Goal: Task Accomplishment & Management: Use online tool/utility

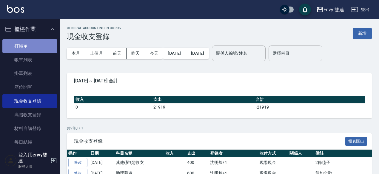
click at [40, 41] on link "打帳單" at bounding box center [29, 46] width 55 height 14
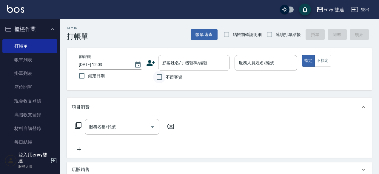
drag, startPoint x: 152, startPoint y: 80, endPoint x: 159, endPoint y: 75, distance: 8.1
click at [159, 75] on div "不留客資" at bounding box center [187, 77] width 83 height 13
click at [159, 75] on input "不留客資" at bounding box center [159, 77] width 13 height 13
click at [162, 74] on input "不留客資" at bounding box center [159, 77] width 13 height 13
checkbox input "false"
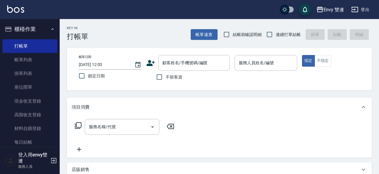
click at [146, 59] on icon at bounding box center [150, 63] width 9 height 9
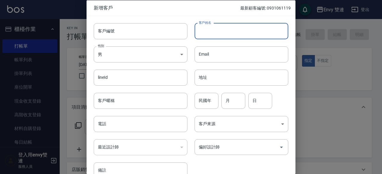
click at [217, 32] on input "客戶姓名" at bounding box center [241, 31] width 94 height 16
type input "[PERSON_NAME]"
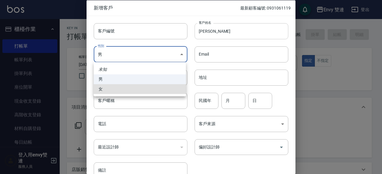
type input "[DEMOGRAPHIC_DATA]"
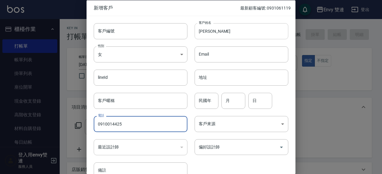
type input "0910014425"
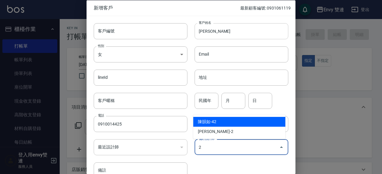
type input "陳韻如"
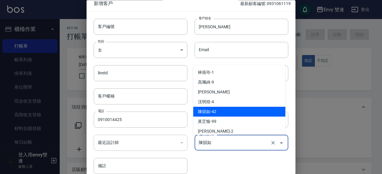
click at [259, 142] on input "陳韻如" at bounding box center [233, 143] width 72 height 10
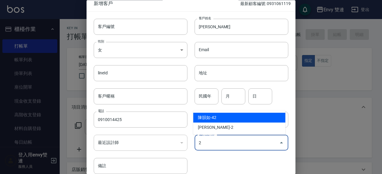
type input "陳韻如"
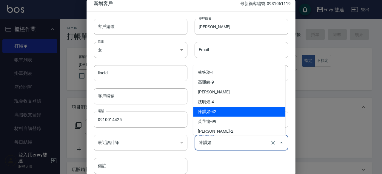
click at [259, 142] on input "陳韻如" at bounding box center [233, 143] width 72 height 10
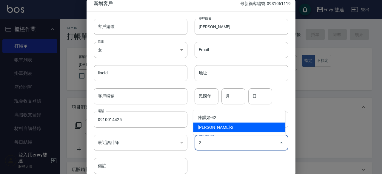
type input "[PERSON_NAME]"
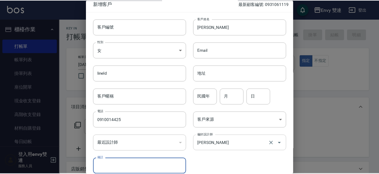
scroll to position [32, 0]
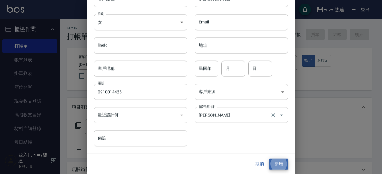
click at [269, 159] on button "新增" at bounding box center [278, 164] width 19 height 11
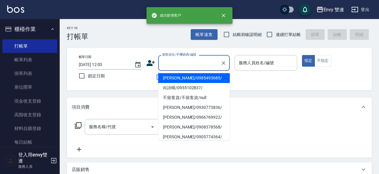
click at [216, 63] on input "顧客姓名/手機號碼/編號" at bounding box center [189, 63] width 57 height 10
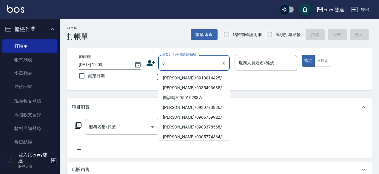
type input "[PERSON_NAME]/0910014425/"
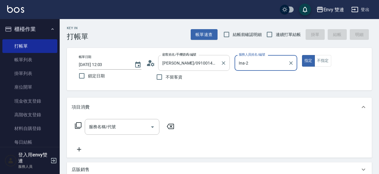
type input "Ina-2"
click at [302, 55] on button "指定" at bounding box center [308, 61] width 13 height 12
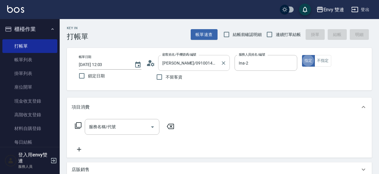
type button "true"
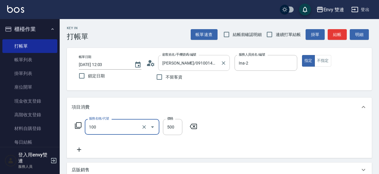
type input "洗＋剪(100)"
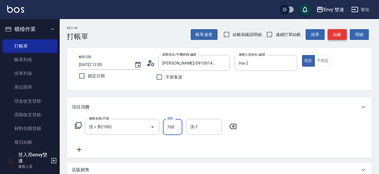
type input "700"
click at [340, 32] on button "結帳" at bounding box center [336, 34] width 19 height 11
